Goal: Find specific page/section: Find specific page/section

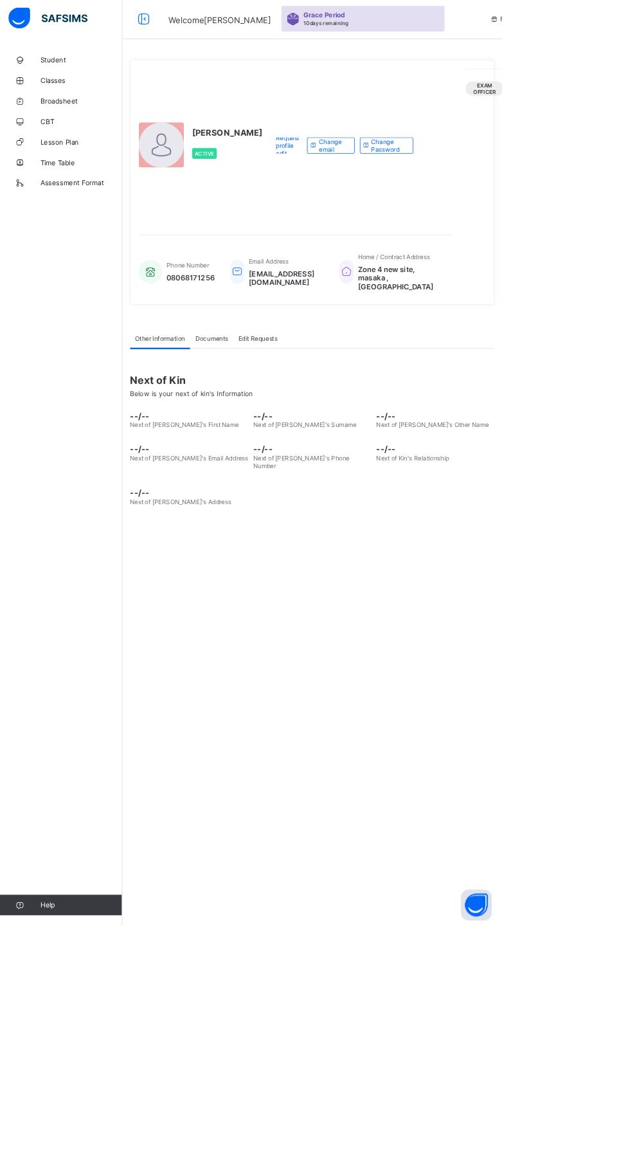
click at [80, 77] on span "Student" at bounding box center [102, 77] width 103 height 10
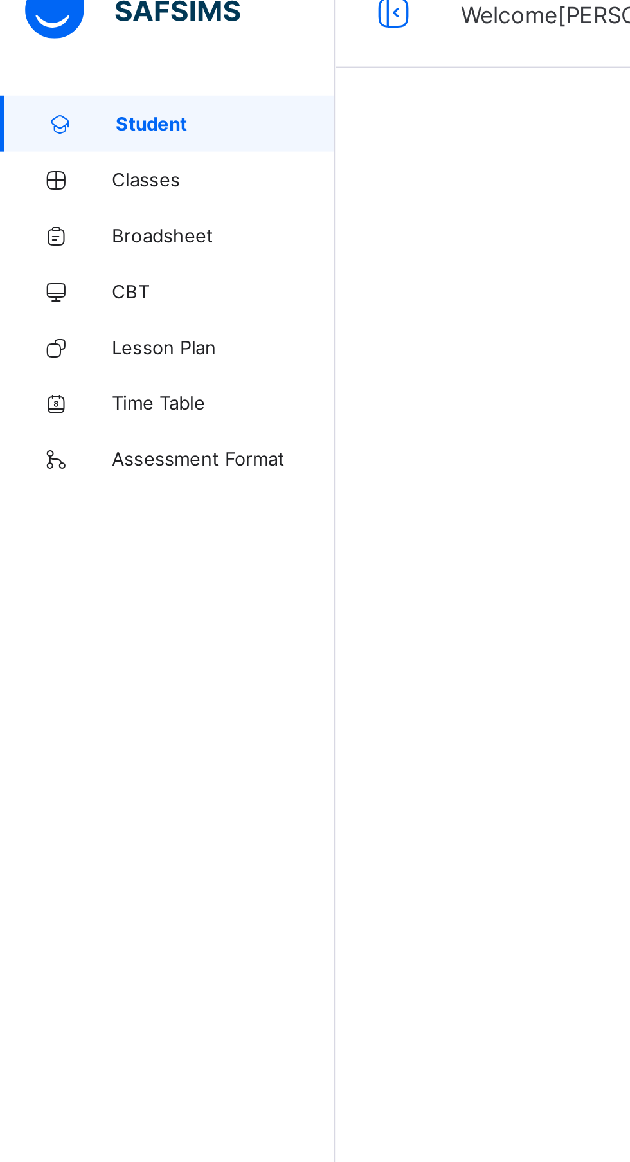
click at [75, 100] on span "Classes" at bounding box center [102, 103] width 103 height 10
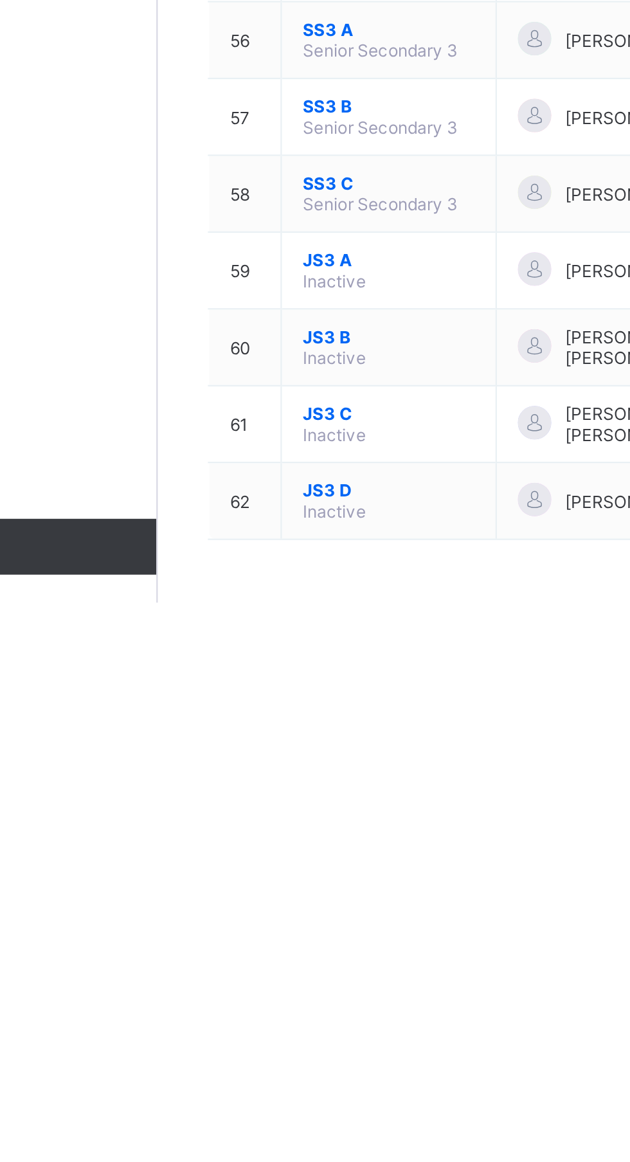
scroll to position [1277, 0]
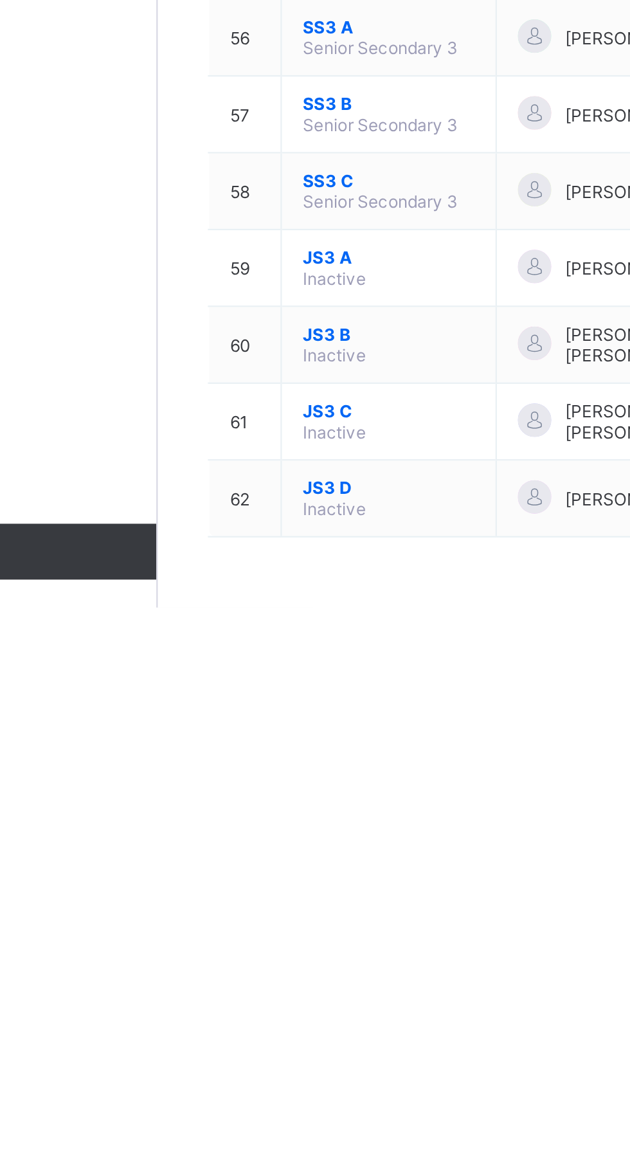
click at [235, 829] on span "SS2 B" at bounding box center [260, 825] width 79 height 10
